Goal: Task Accomplishment & Management: Complete application form

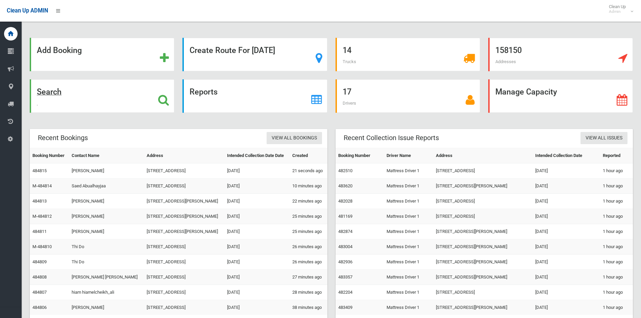
click at [50, 94] on strong "Search" at bounding box center [49, 91] width 25 height 9
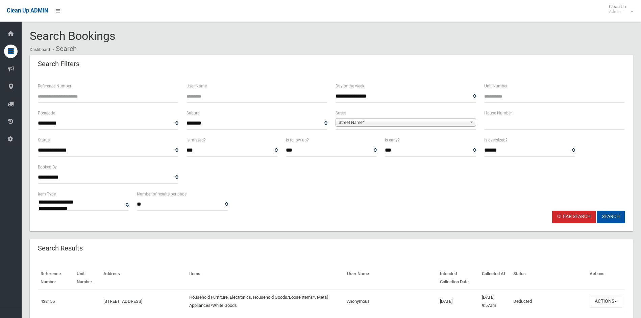
select select
click at [363, 123] on span "Street Name*" at bounding box center [402, 123] width 128 height 8
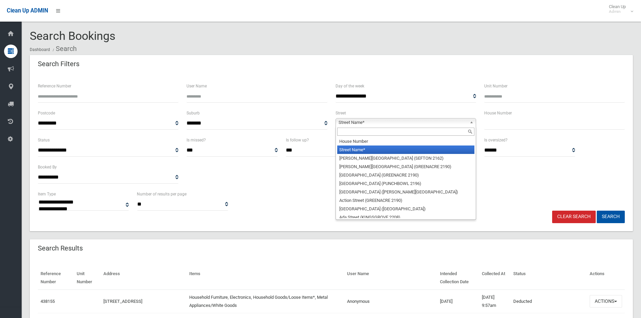
click at [364, 133] on input "text" at bounding box center [405, 132] width 137 height 8
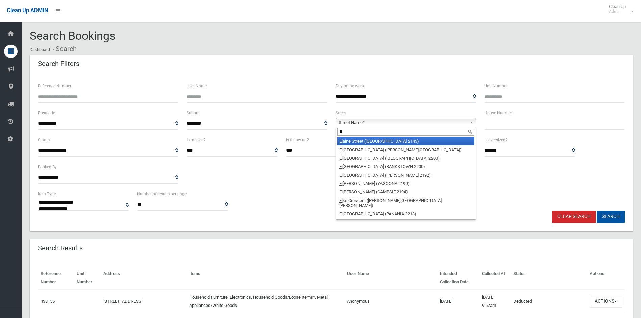
type input "*"
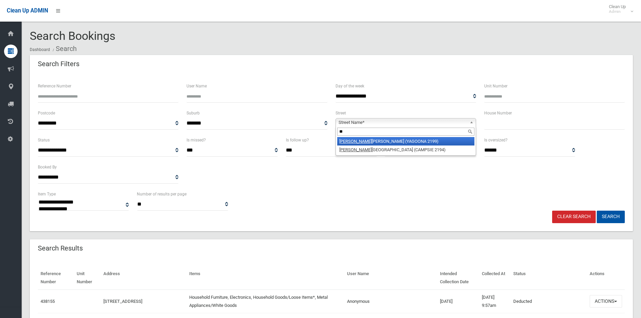
type input "*"
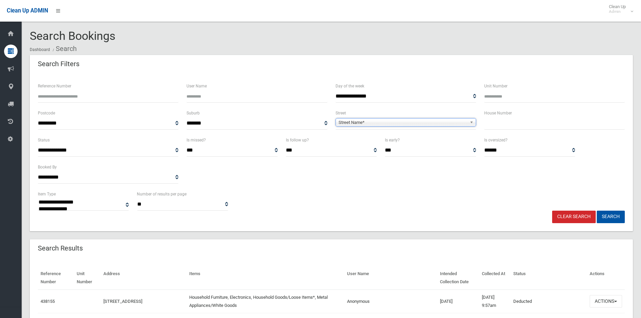
click at [372, 123] on span "Street Name*" at bounding box center [402, 123] width 128 height 8
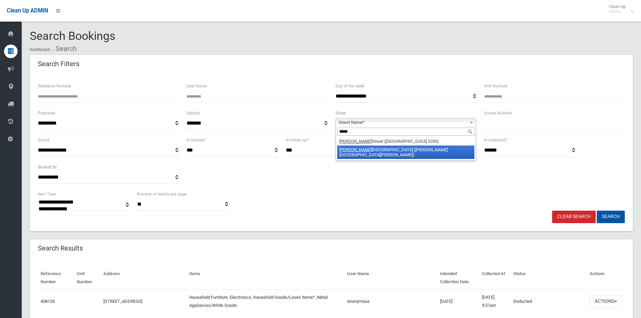
type input "*****"
click at [377, 152] on li "Ellis ton Street (CHESTER HILL 2162)" at bounding box center [405, 153] width 137 height 14
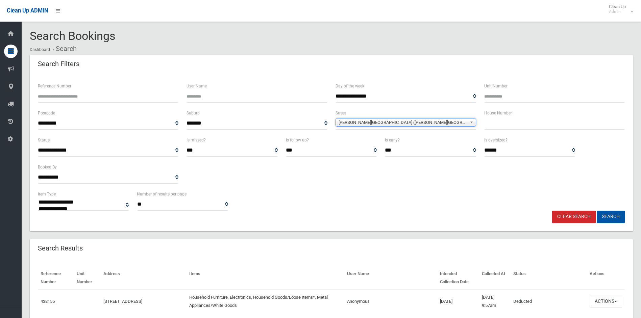
click at [508, 128] on input "text" at bounding box center [554, 123] width 140 height 12
type input "**"
click at [596, 211] on button "Search" at bounding box center [610, 217] width 28 height 12
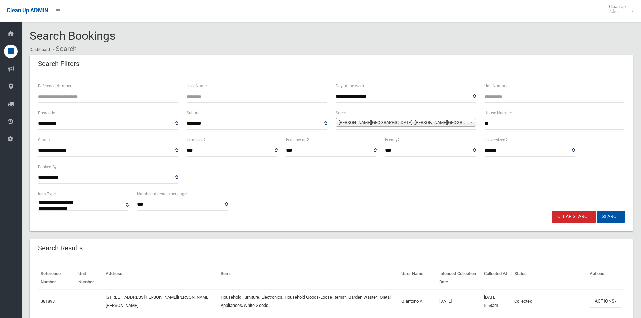
select select
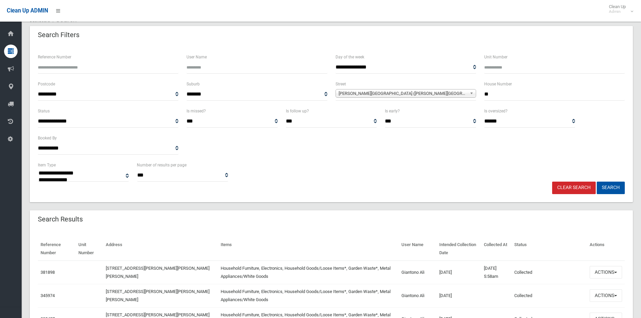
scroll to position [68, 0]
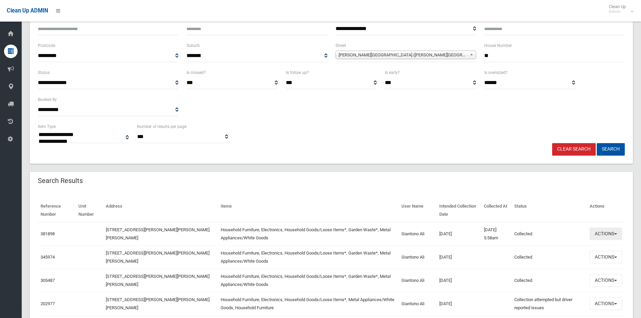
click at [602, 232] on button "Actions" at bounding box center [605, 234] width 32 height 12
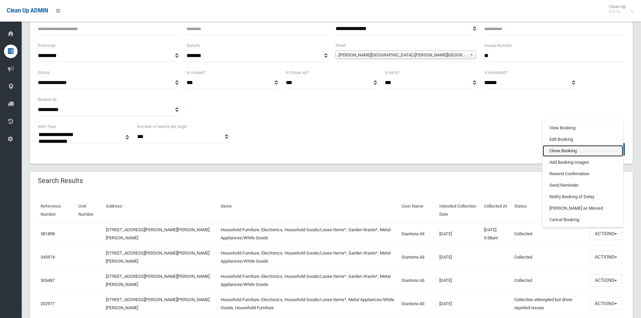
click at [569, 150] on link "Clone Booking" at bounding box center [582, 150] width 80 height 11
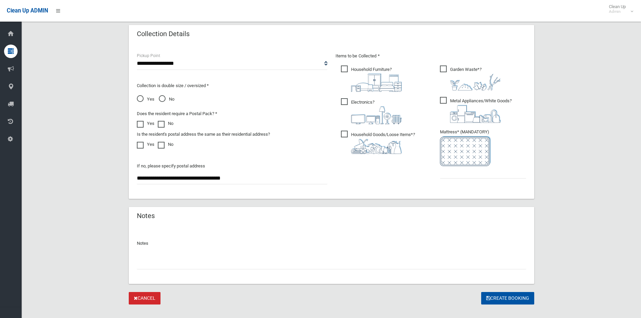
scroll to position [350, 0]
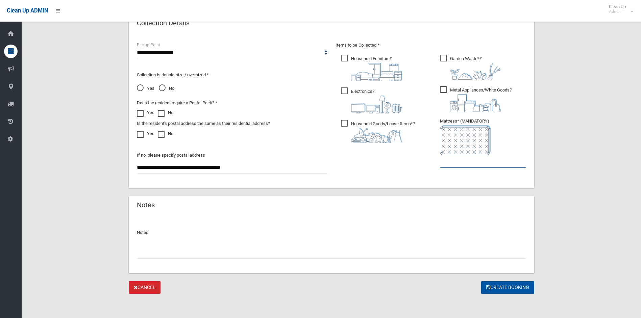
click at [466, 164] on input "text" at bounding box center [483, 161] width 86 height 12
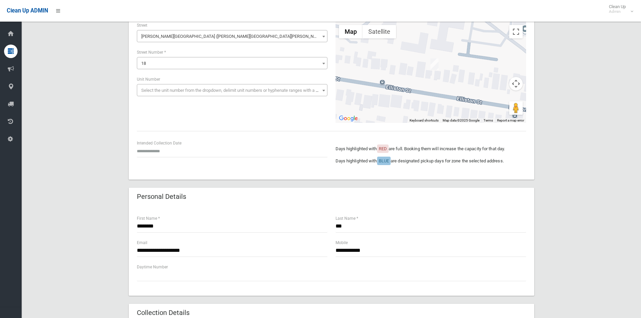
scroll to position [68, 0]
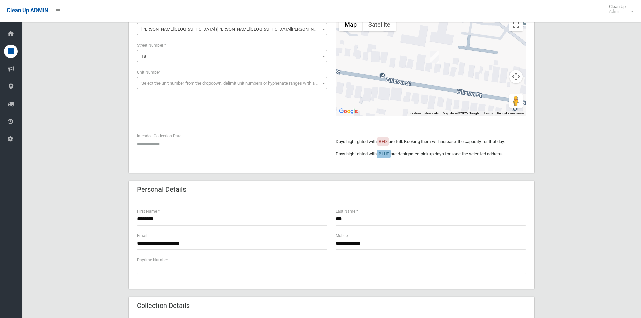
type input "*"
click at [161, 144] on input "text" at bounding box center [232, 144] width 190 height 12
click at [159, 104] on td "23" at bounding box center [159, 105] width 8 height 11
type input "**********"
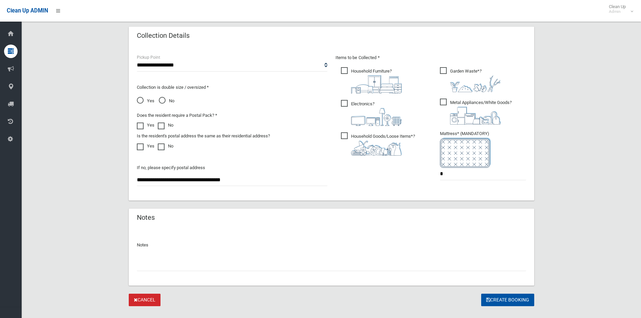
scroll to position [350, 0]
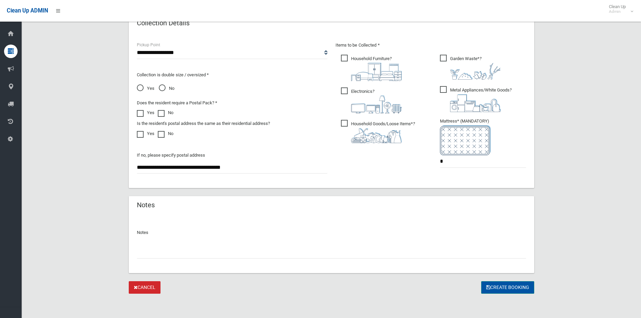
click at [495, 287] on button "Create Booking" at bounding box center [507, 287] width 53 height 12
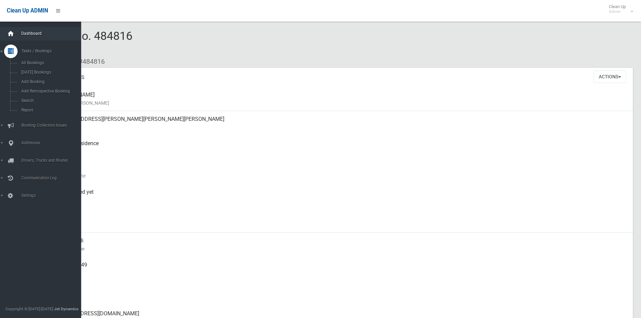
click at [13, 35] on icon at bounding box center [10, 34] width 7 height 14
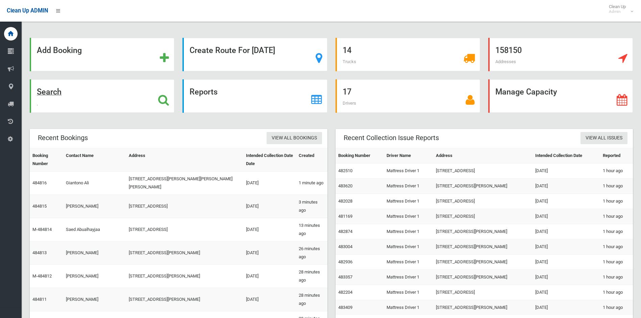
click at [60, 90] on strong "Search" at bounding box center [49, 91] width 25 height 9
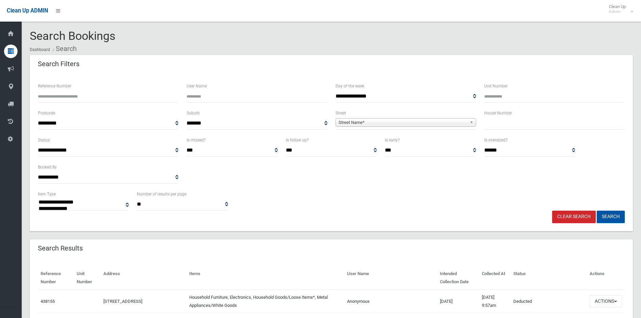
select select
click at [364, 124] on span "Street Name*" at bounding box center [402, 123] width 128 height 8
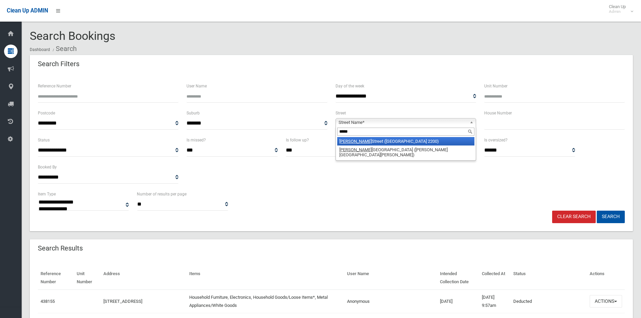
type input "*****"
click at [366, 146] on li "Ellis ton Street (CHESTER HILL 2162)" at bounding box center [405, 153] width 137 height 14
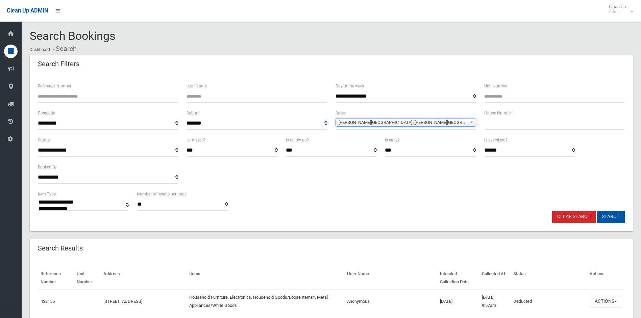
click at [489, 127] on input "text" at bounding box center [554, 123] width 140 height 12
type input "**"
click at [596, 211] on button "Search" at bounding box center [610, 217] width 28 height 12
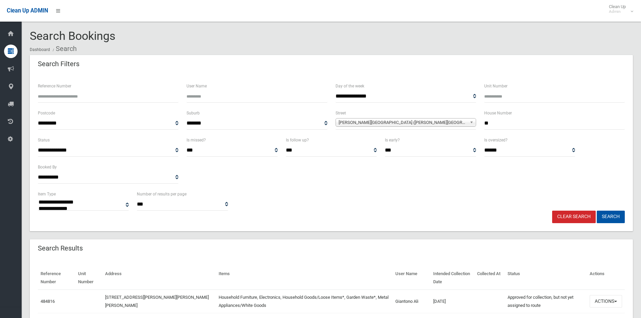
select select
